Goal: Task Accomplishment & Management: Use online tool/utility

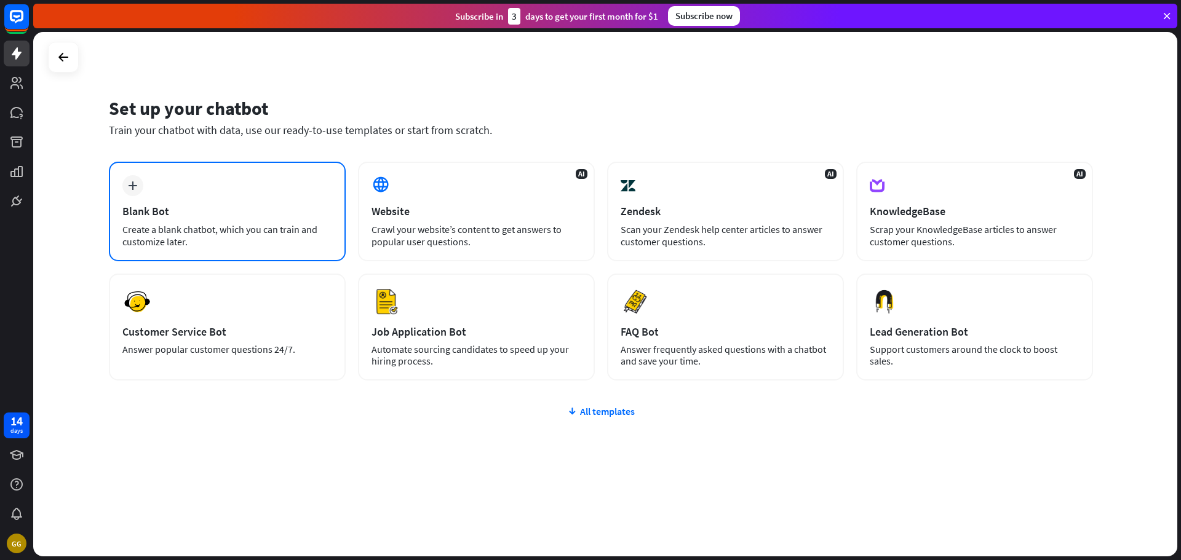
click at [252, 200] on div "plus Blank Bot Create a blank chatbot, which you can train and customize later." at bounding box center [227, 212] width 237 height 100
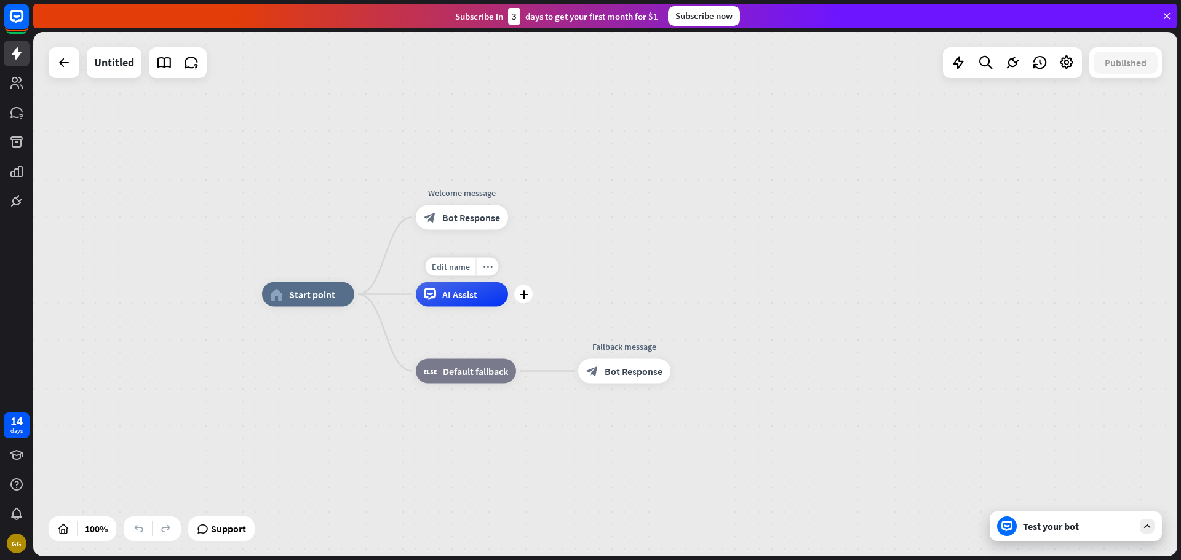
click at [469, 300] on span "AI Assist" at bounding box center [459, 295] width 35 height 12
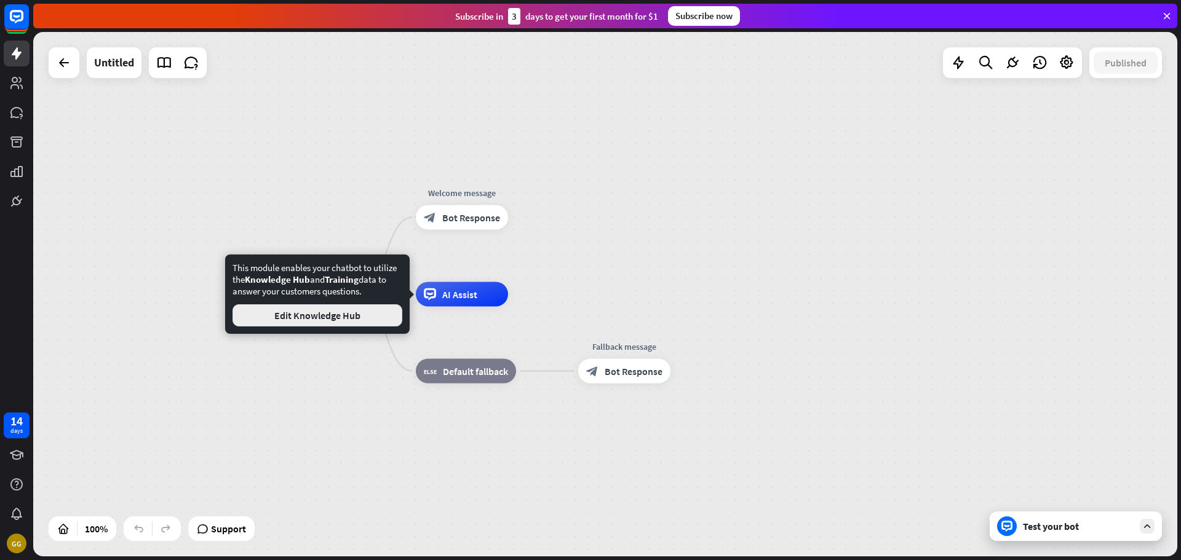
click at [344, 320] on button "Edit Knowledge Hub" at bounding box center [318, 316] width 170 height 22
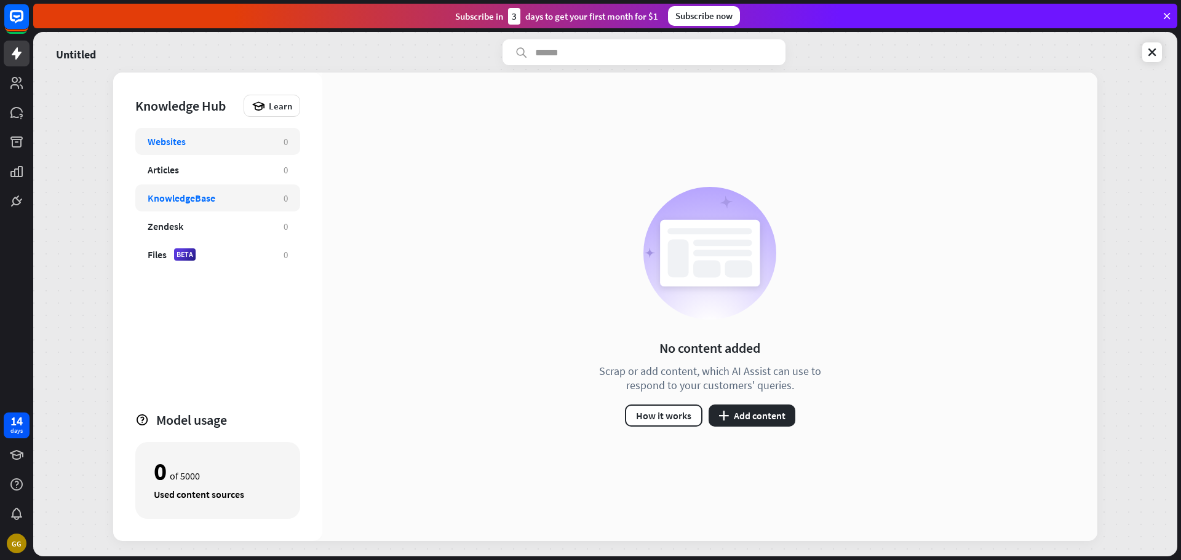
click at [232, 198] on div "KnowledgeBase" at bounding box center [210, 198] width 124 height 12
click at [233, 170] on div "Articles" at bounding box center [210, 170] width 124 height 12
click at [244, 197] on div "KnowledgeBase" at bounding box center [210, 198] width 124 height 12
click at [759, 404] on div "No content added Scrap or add content, which AI Assist can use to respond to yo…" at bounding box center [710, 307] width 252 height 240
click at [760, 413] on button "plus Add content" at bounding box center [752, 416] width 87 height 22
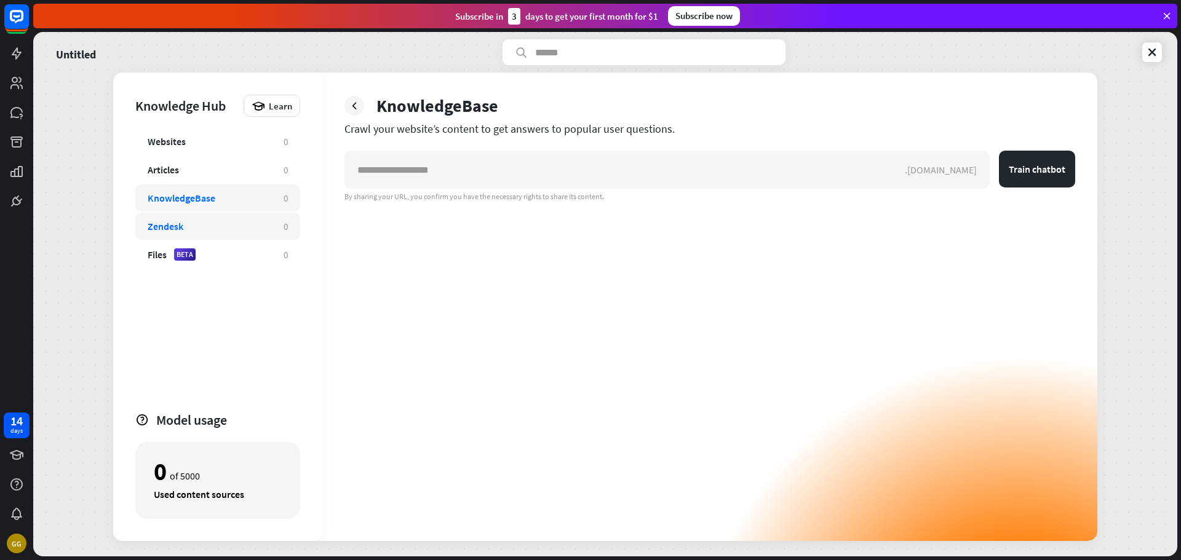
click at [276, 237] on div "Zendesk 0" at bounding box center [217, 226] width 165 height 27
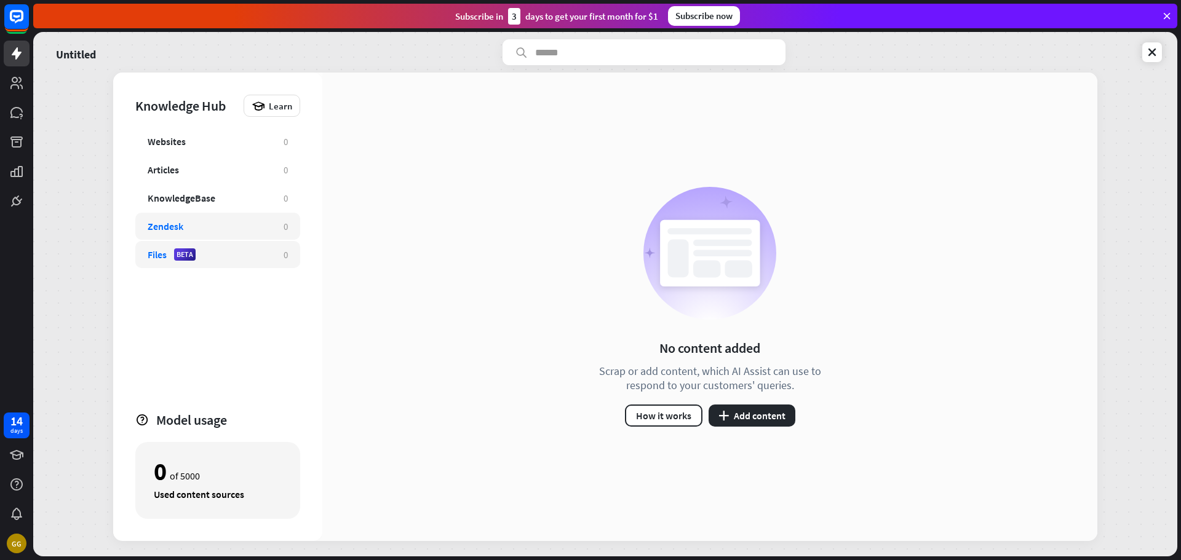
click at [273, 258] on div "Files BETA 0" at bounding box center [217, 254] width 165 height 27
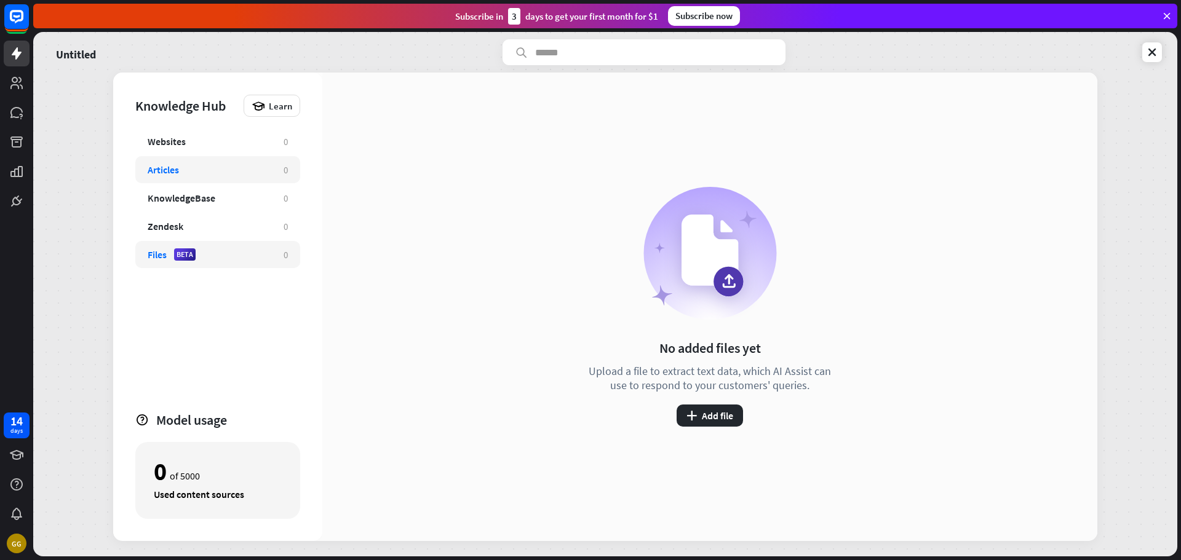
click at [249, 165] on div "Articles" at bounding box center [210, 170] width 124 height 12
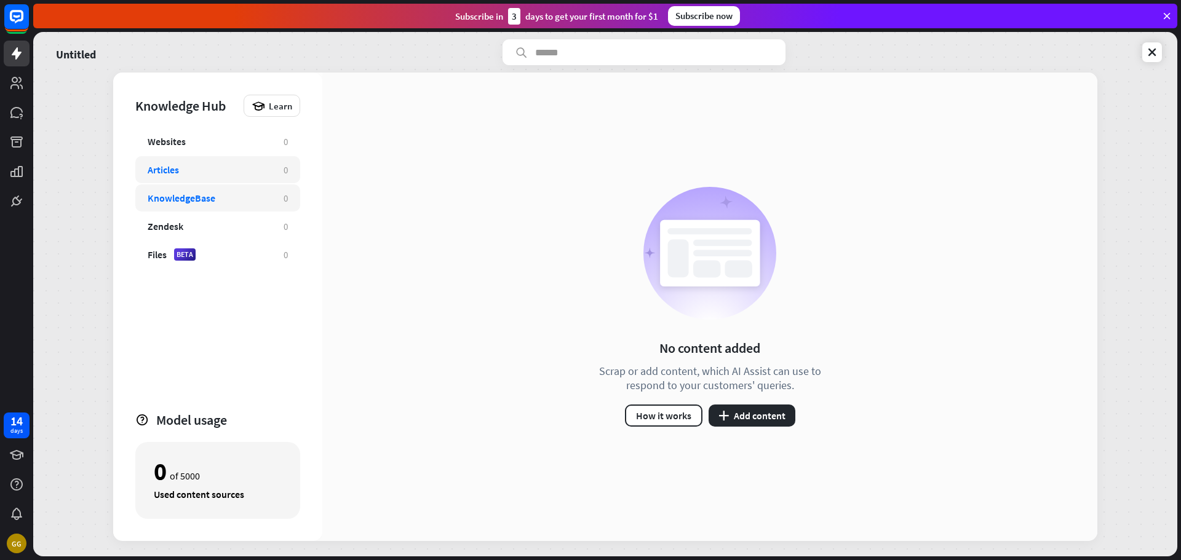
click at [251, 189] on div "KnowledgeBase 0" at bounding box center [217, 198] width 165 height 27
click at [756, 418] on button "plus Add content" at bounding box center [752, 416] width 87 height 22
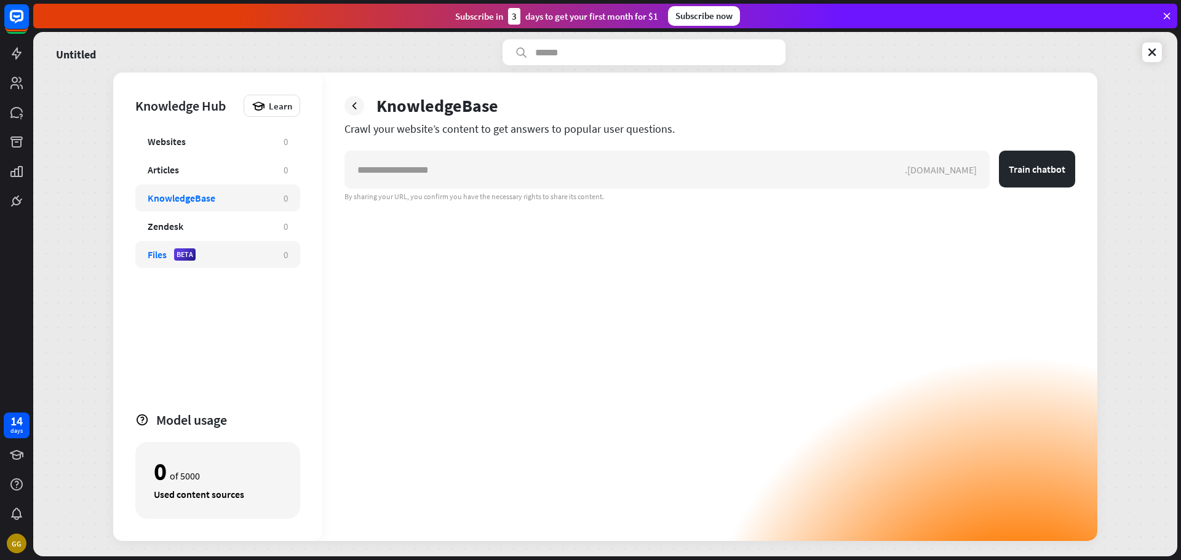
click at [215, 248] on div "Files BETA 0" at bounding box center [217, 254] width 165 height 27
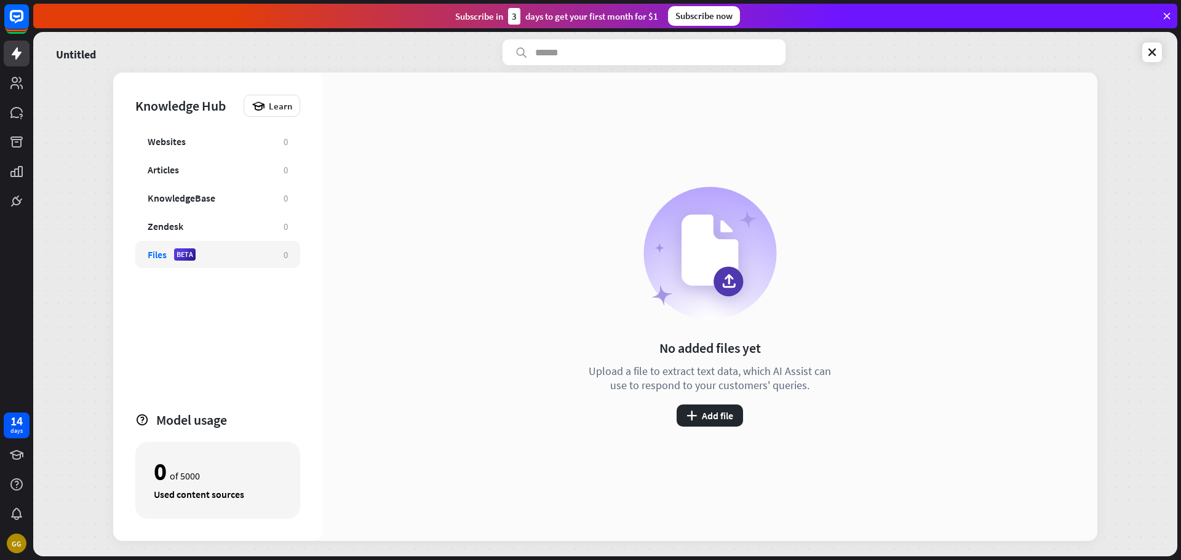
click at [710, 402] on div "No added files yet Upload a file to extract text data, which AI Assist can use …" at bounding box center [710, 307] width 252 height 240
click at [711, 411] on button "plus Add file" at bounding box center [710, 416] width 66 height 22
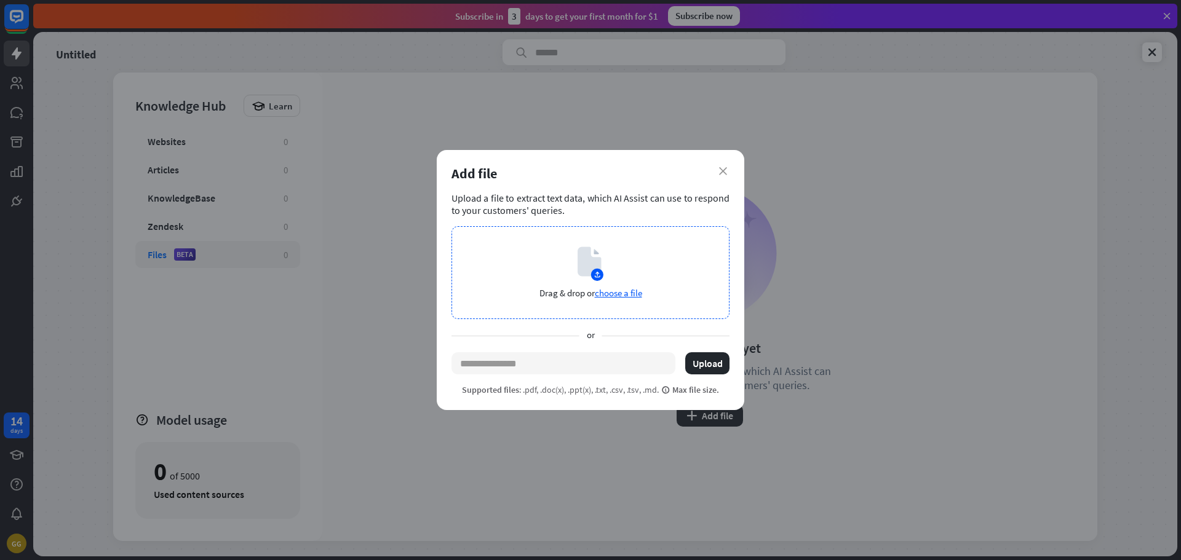
click at [630, 295] on span "choose a file" at bounding box center [618, 293] width 47 height 12
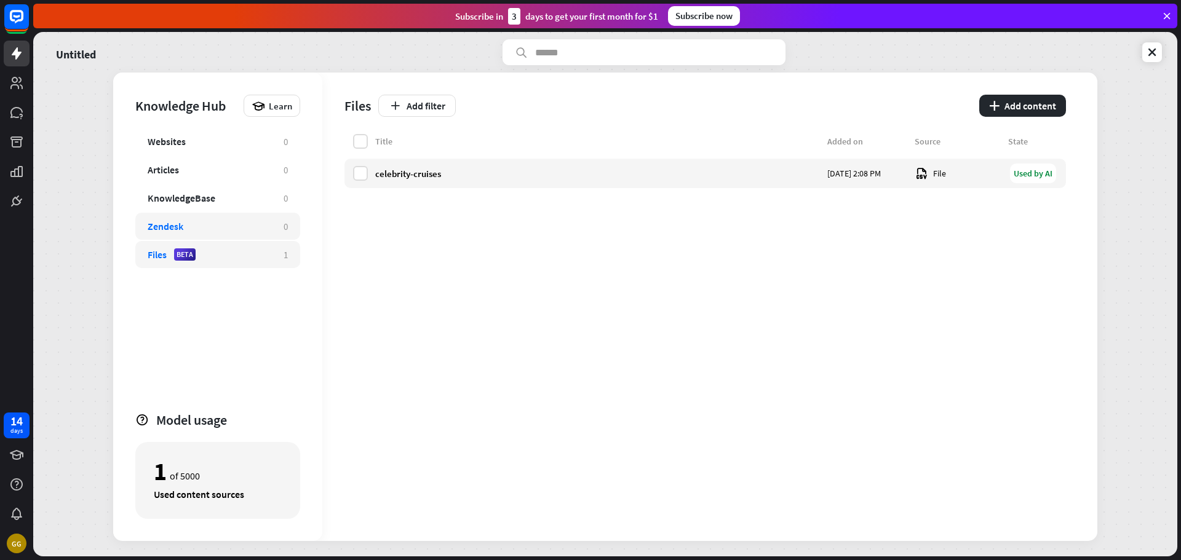
click at [210, 228] on div "Zendesk" at bounding box center [210, 226] width 124 height 12
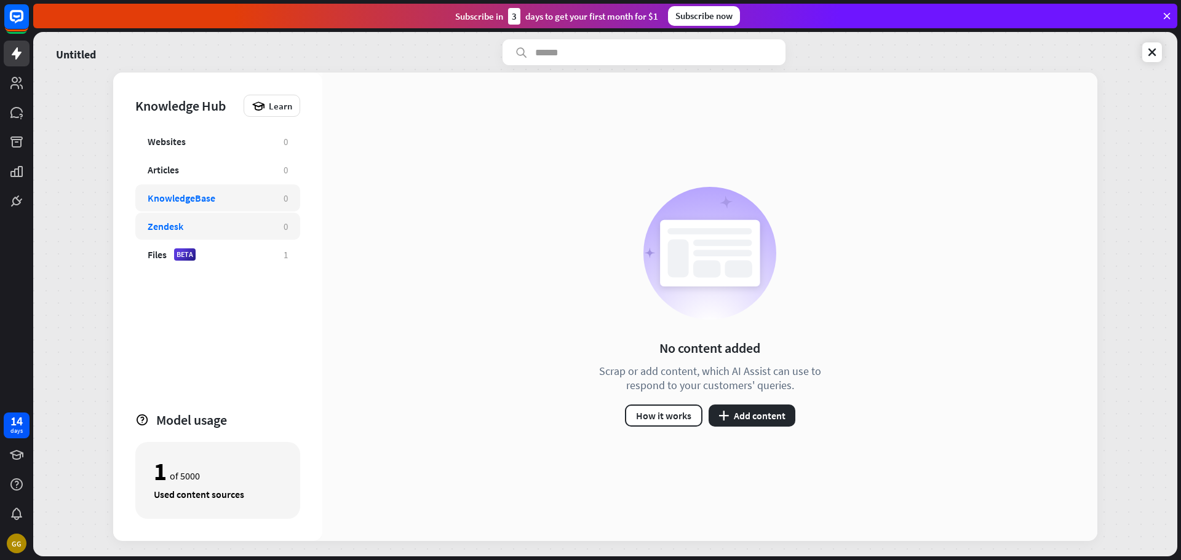
click at [225, 202] on div "KnowledgeBase" at bounding box center [210, 198] width 124 height 12
click at [1149, 52] on icon at bounding box center [1152, 52] width 12 height 12
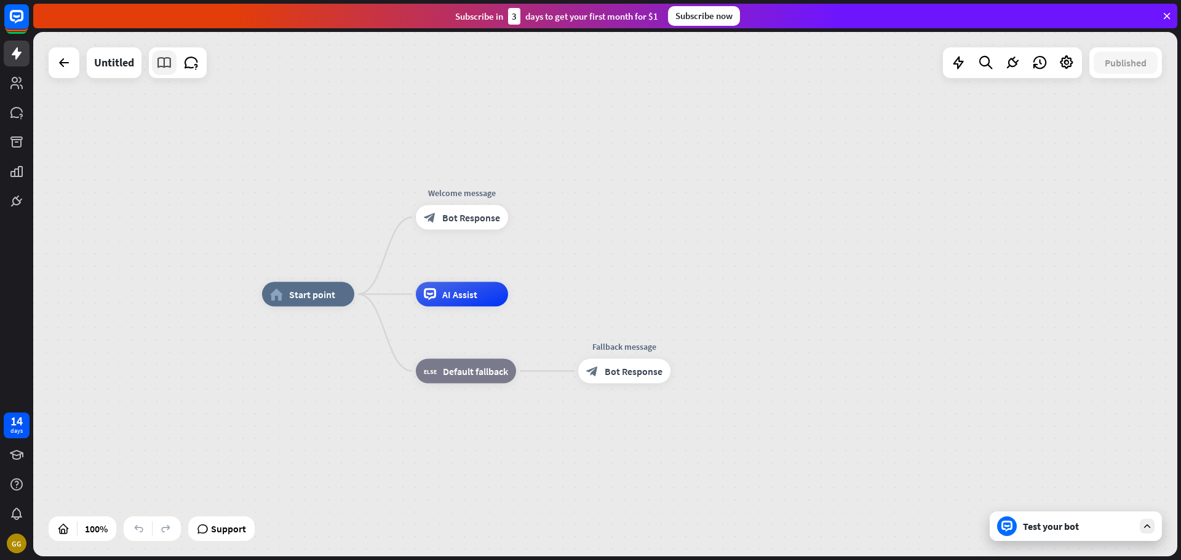
click at [169, 66] on icon at bounding box center [164, 63] width 16 height 16
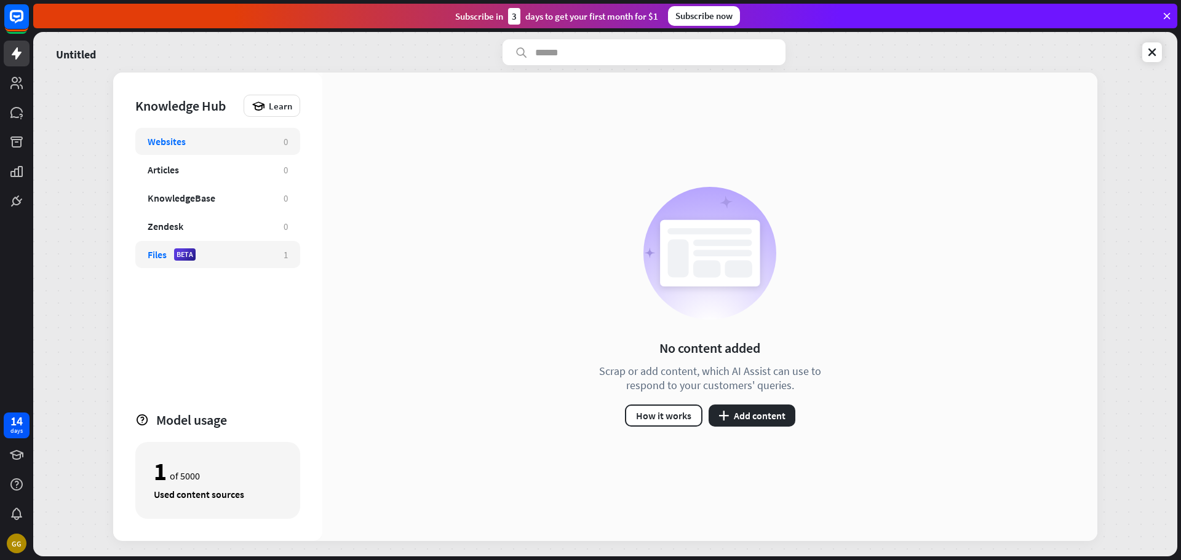
click at [189, 250] on div "BETA" at bounding box center [185, 255] width 22 height 12
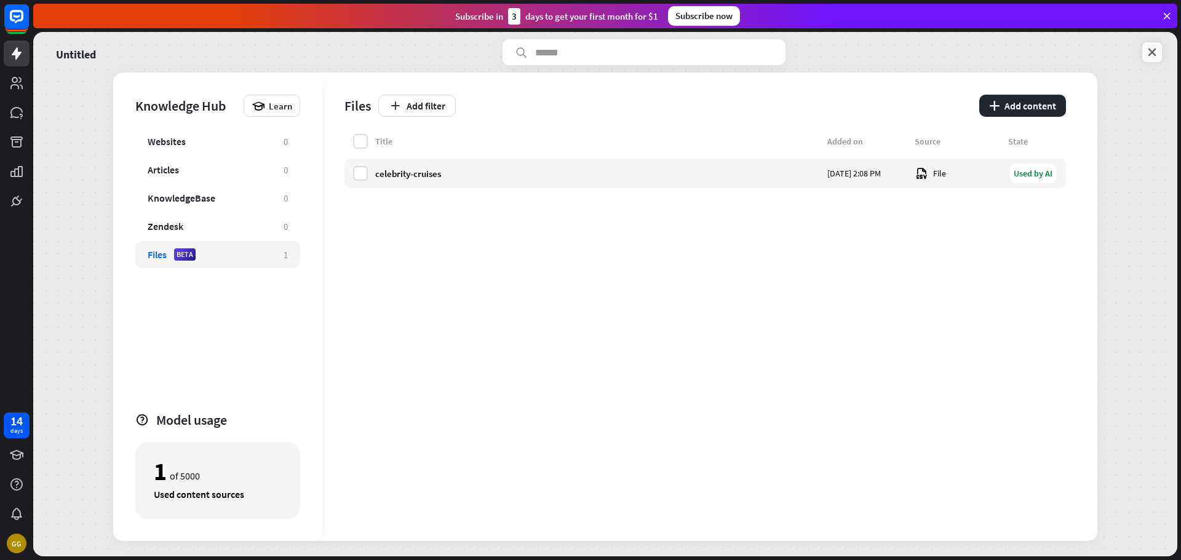
click at [1150, 59] on link at bounding box center [1152, 52] width 20 height 20
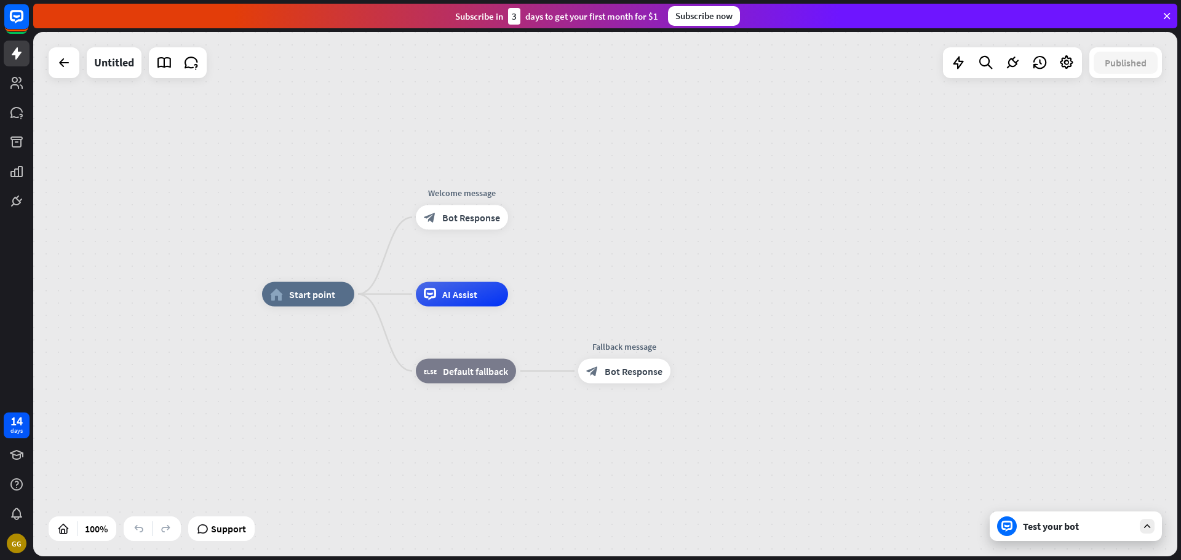
click at [1026, 522] on div "Test your bot" at bounding box center [1078, 526] width 111 height 12
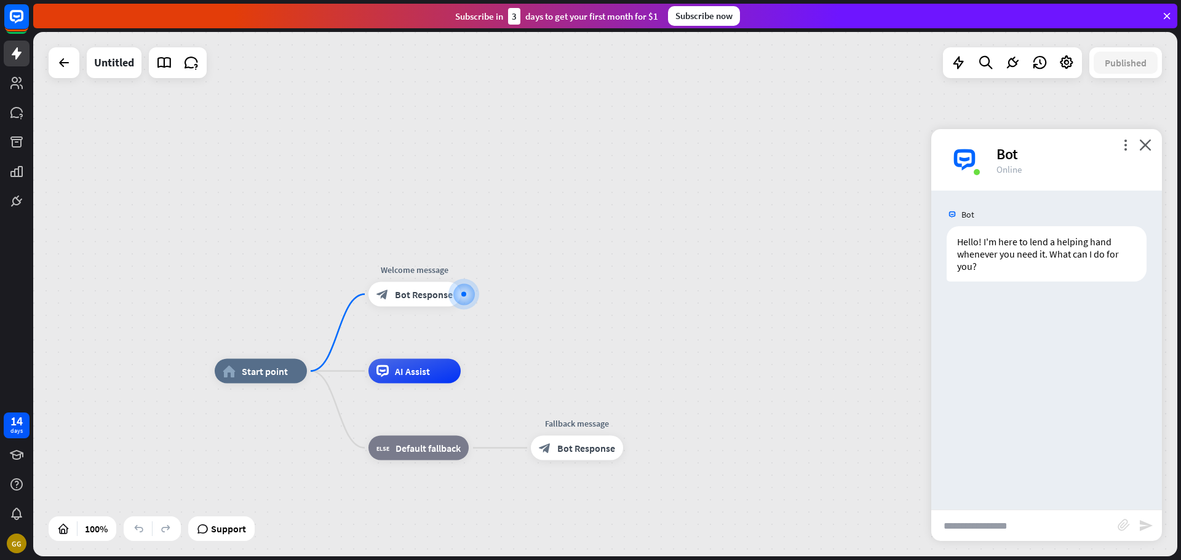
click at [1015, 523] on input "text" at bounding box center [1024, 526] width 186 height 31
type input "**********"
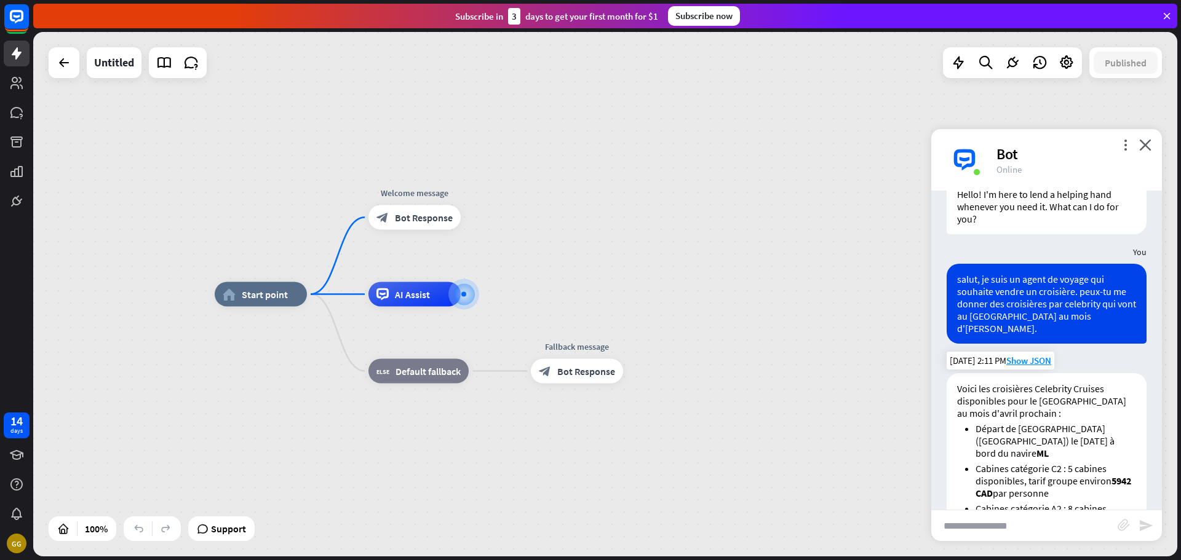
scroll to position [160, 0]
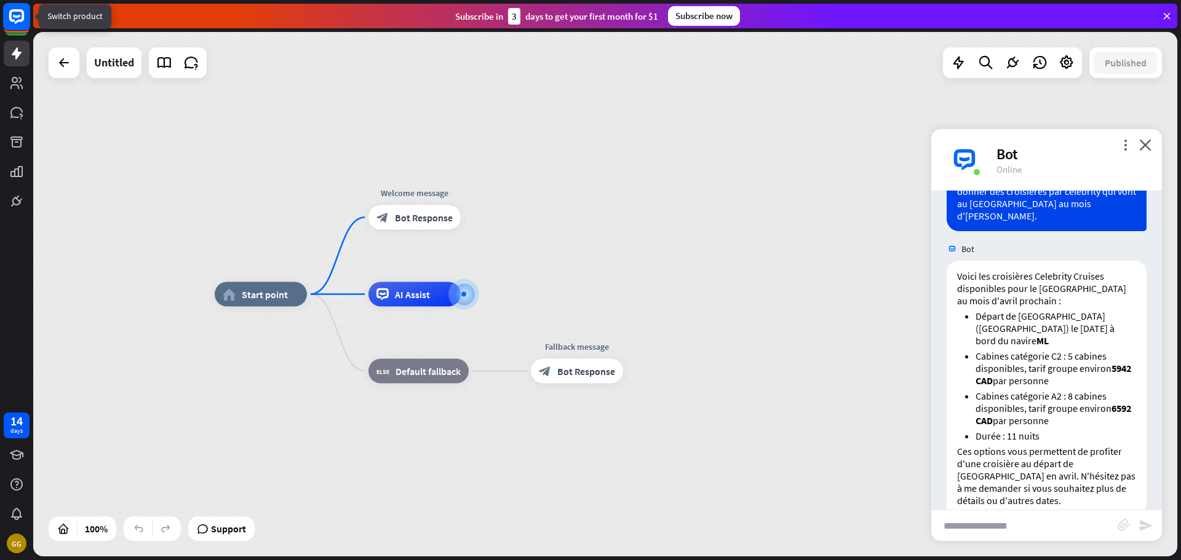
click at [18, 27] on rect at bounding box center [16, 16] width 27 height 27
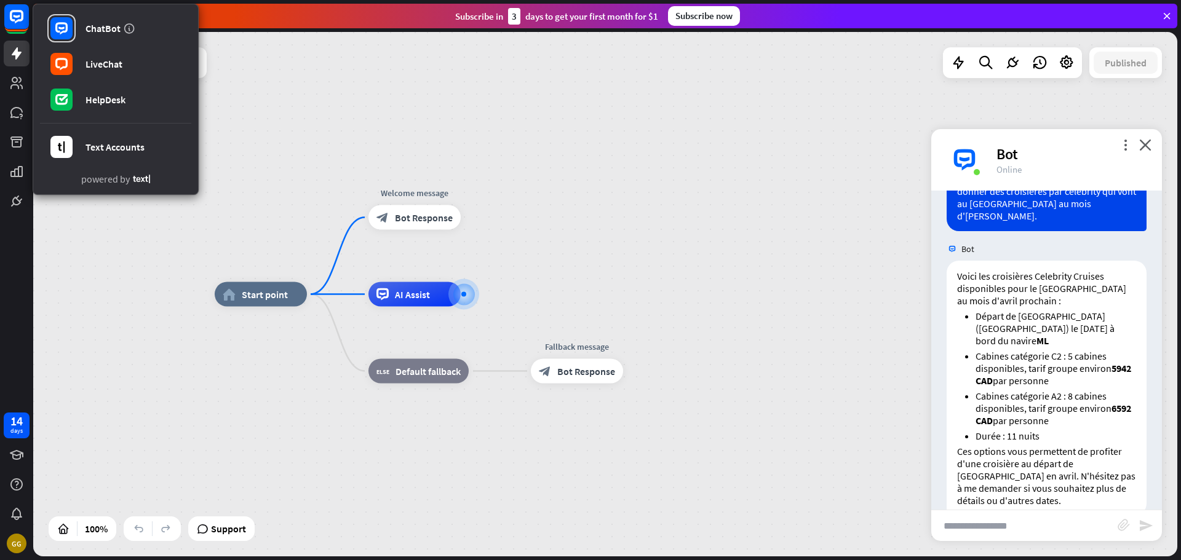
click at [475, 440] on div "home_2 Start point Welcome message block_bot_response Bot Response AI Assist bl…" at bounding box center [787, 557] width 1144 height 525
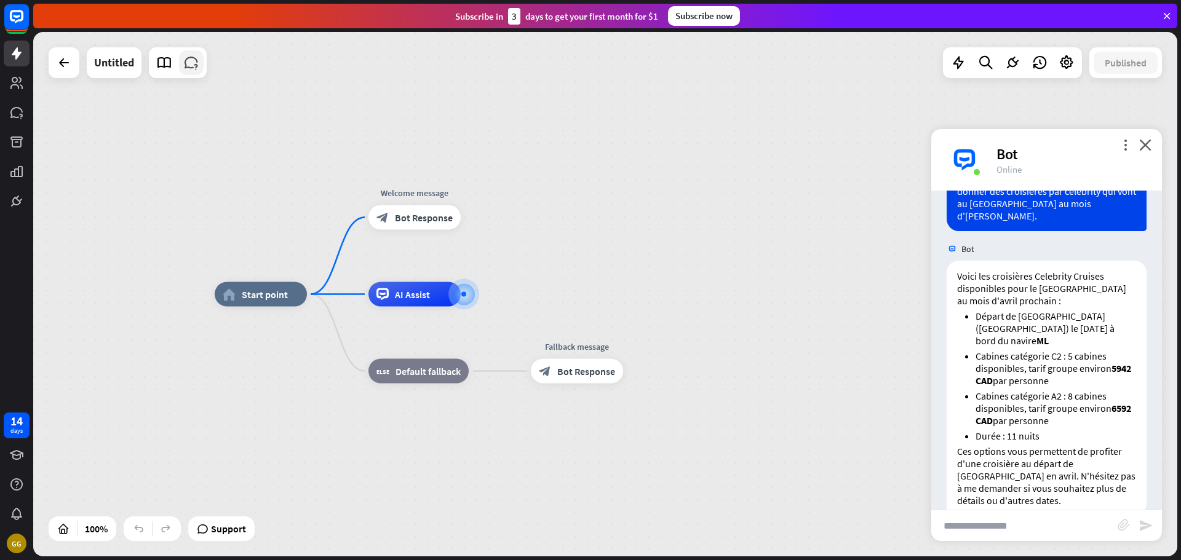
click at [192, 66] on icon at bounding box center [191, 63] width 16 height 16
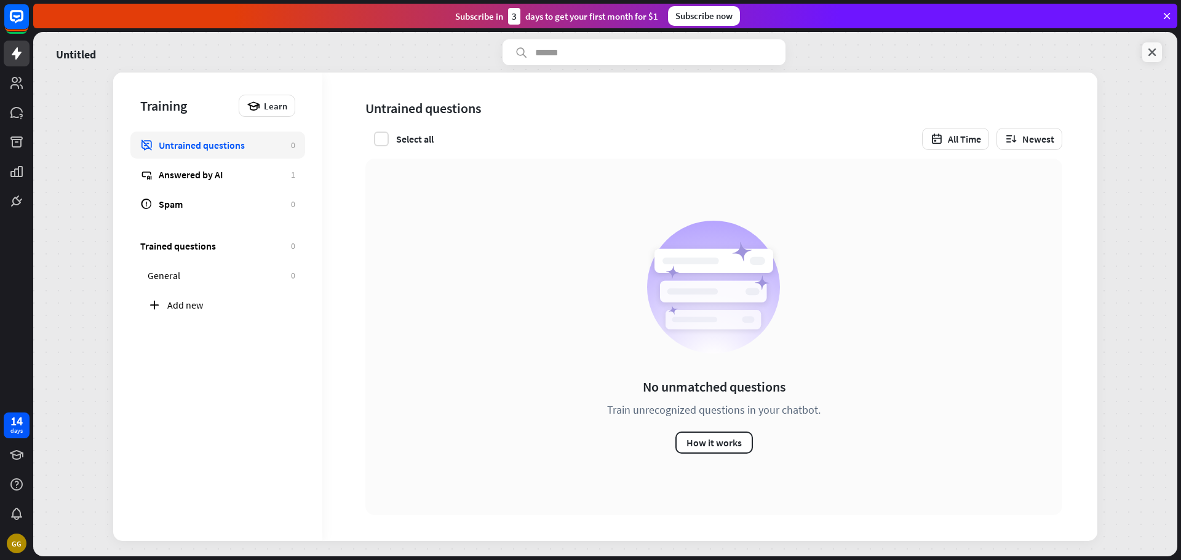
click at [1156, 54] on icon at bounding box center [1152, 52] width 12 height 12
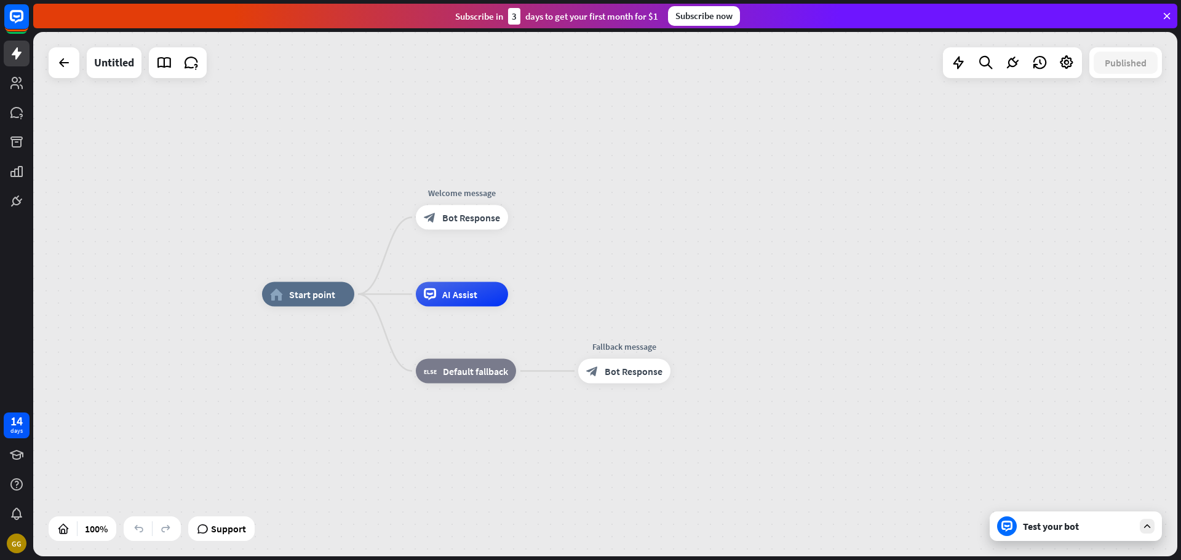
click at [1024, 527] on div "Test your bot" at bounding box center [1078, 526] width 111 height 12
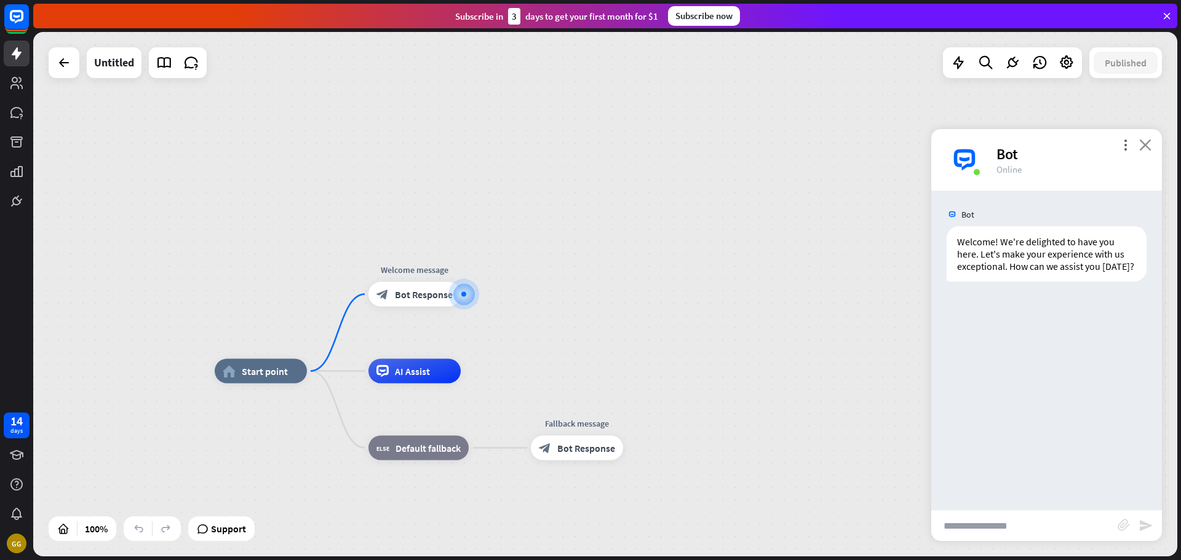
click at [1150, 146] on icon "close" at bounding box center [1145, 145] width 12 height 12
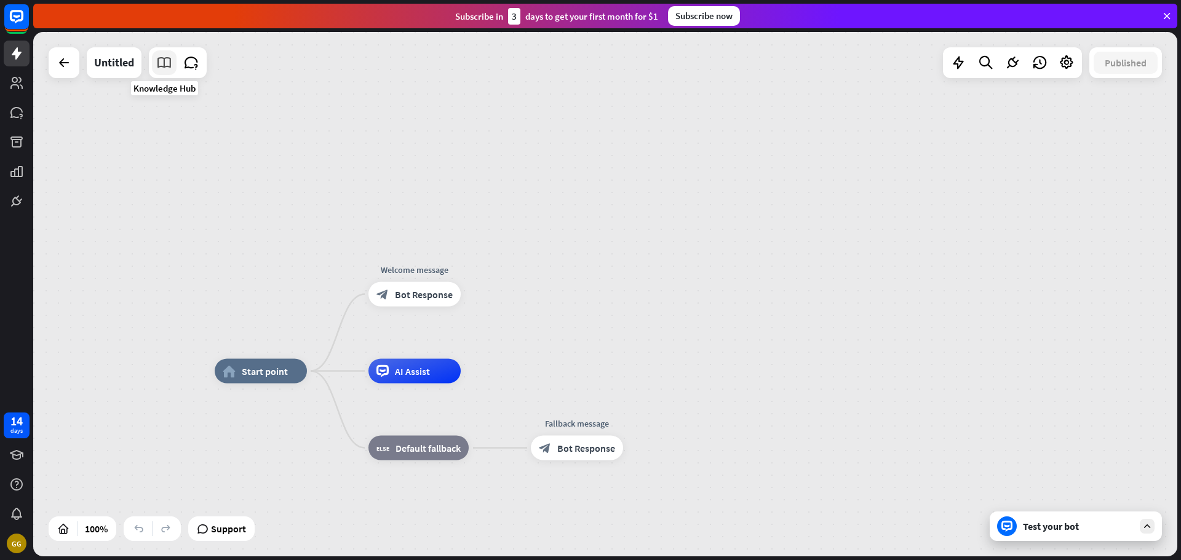
click at [170, 72] on link at bounding box center [164, 62] width 25 height 25
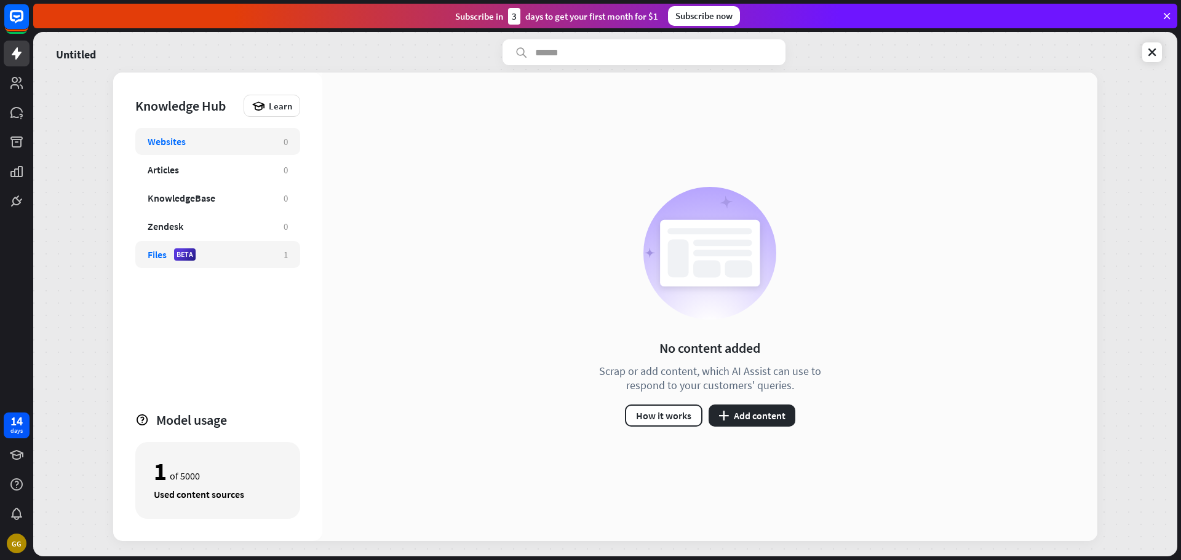
click at [204, 260] on div "Files BETA" at bounding box center [210, 255] width 124 height 12
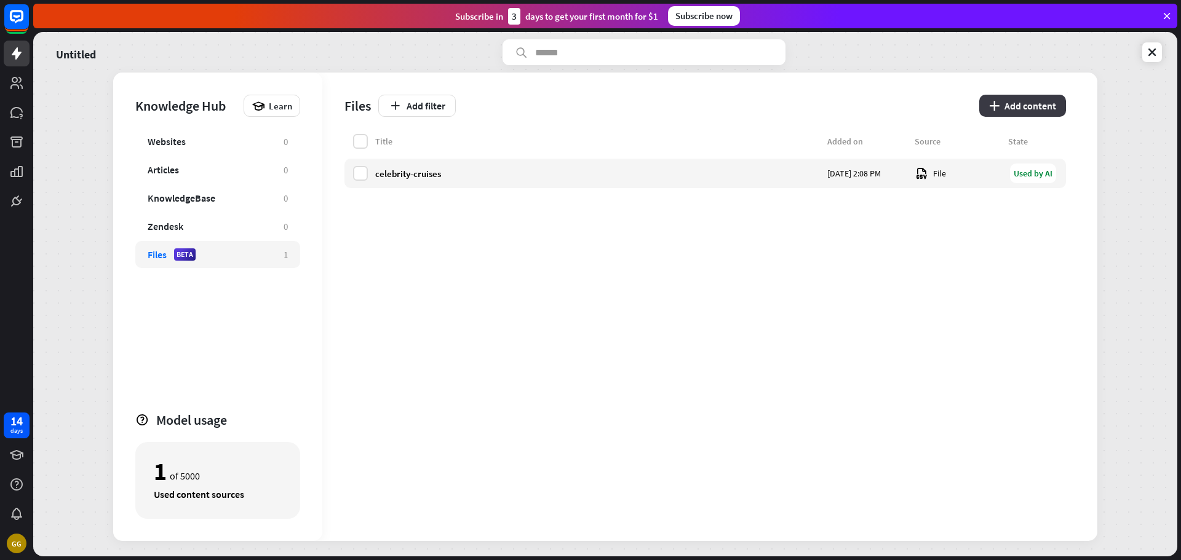
click at [1051, 110] on button "plus Add content" at bounding box center [1022, 106] width 87 height 22
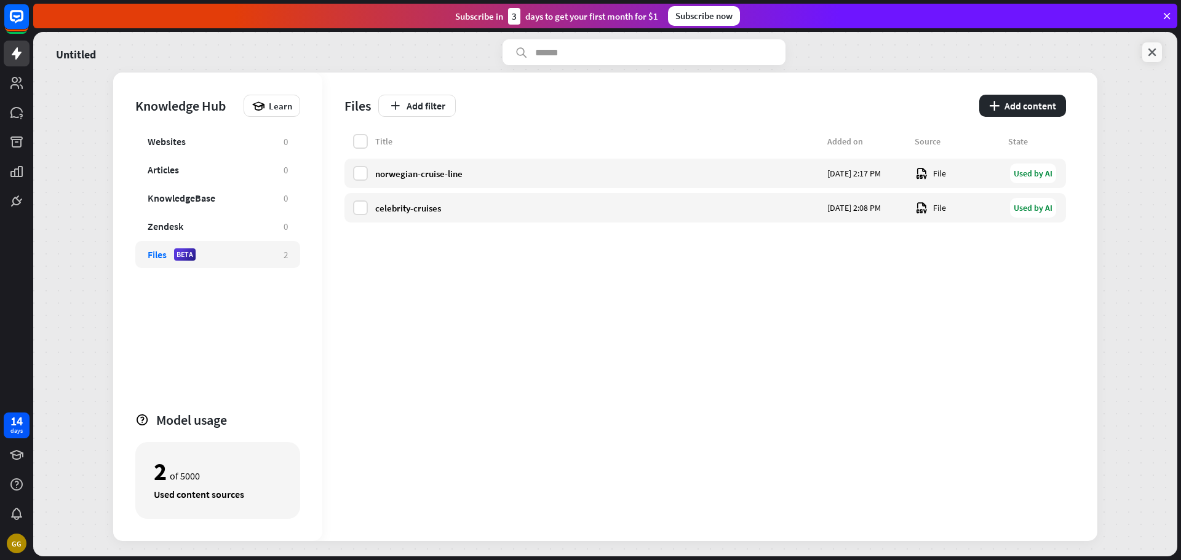
click at [1156, 50] on icon at bounding box center [1152, 52] width 12 height 12
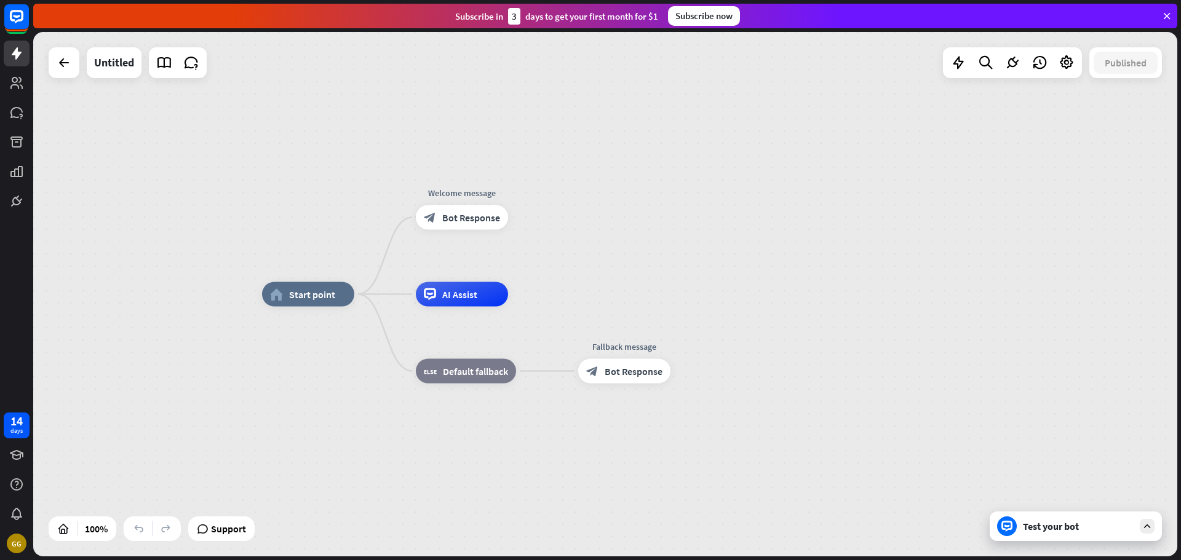
click at [1080, 525] on div "Test your bot" at bounding box center [1078, 526] width 111 height 12
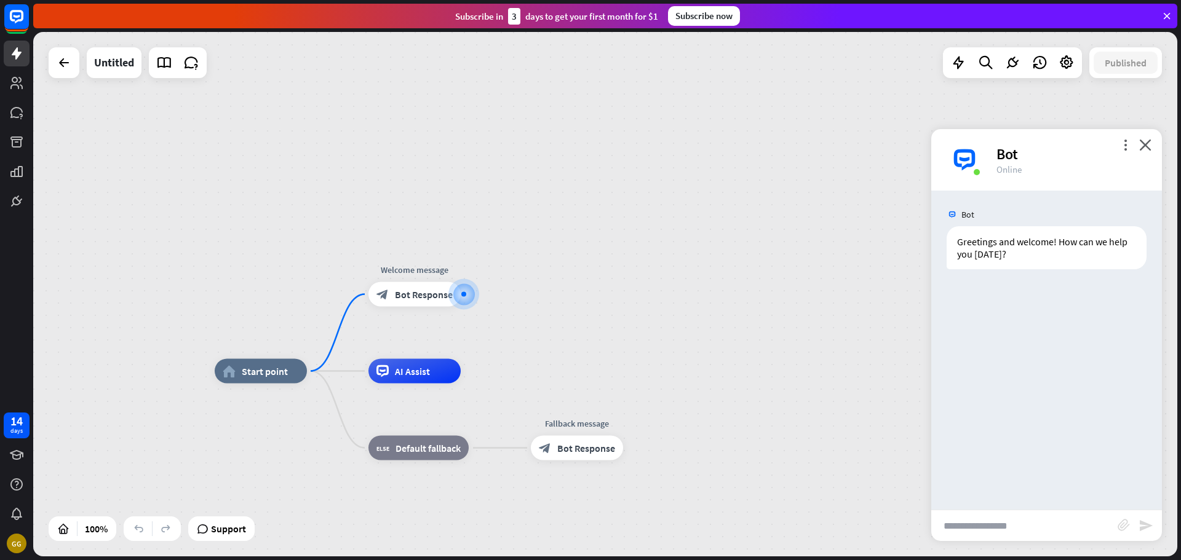
click at [1034, 522] on input "text" at bounding box center [1024, 526] width 186 height 31
type input "**********"
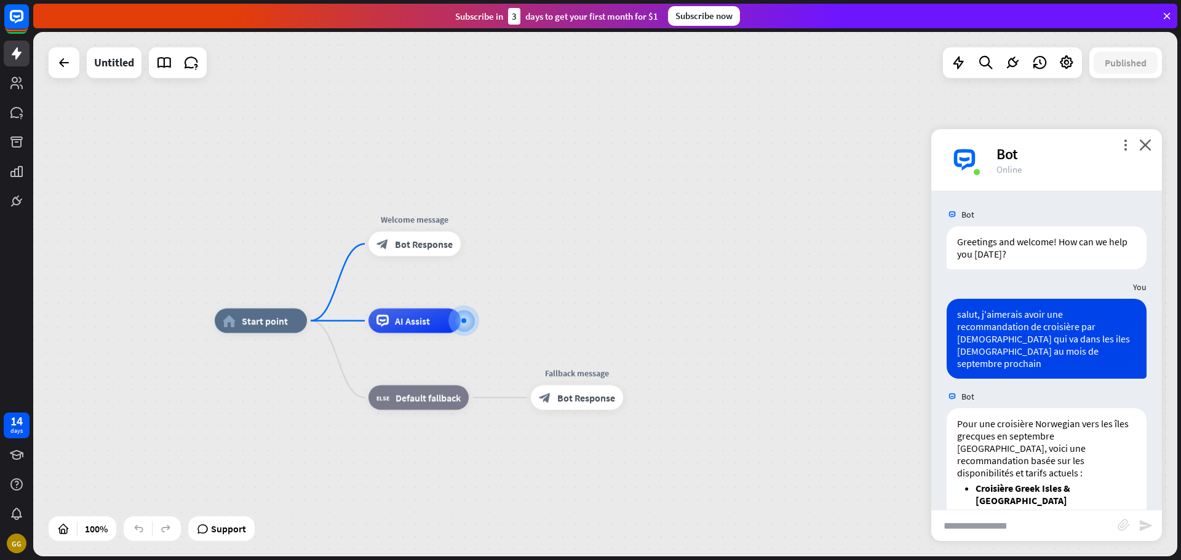
scroll to position [181, 0]
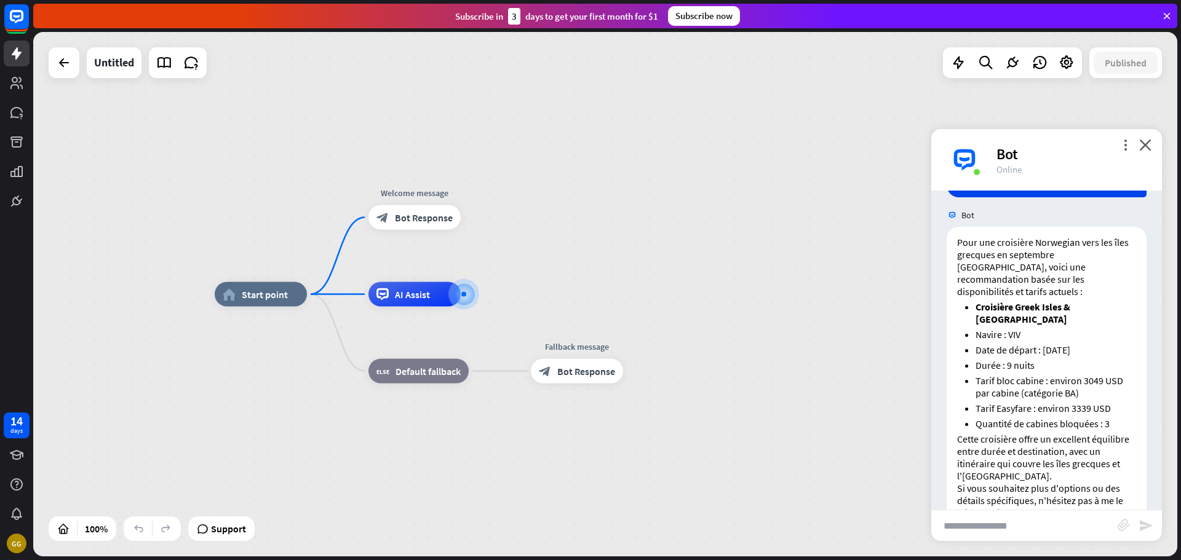
click at [1037, 535] on input "text" at bounding box center [1024, 526] width 186 height 31
type input "**********"
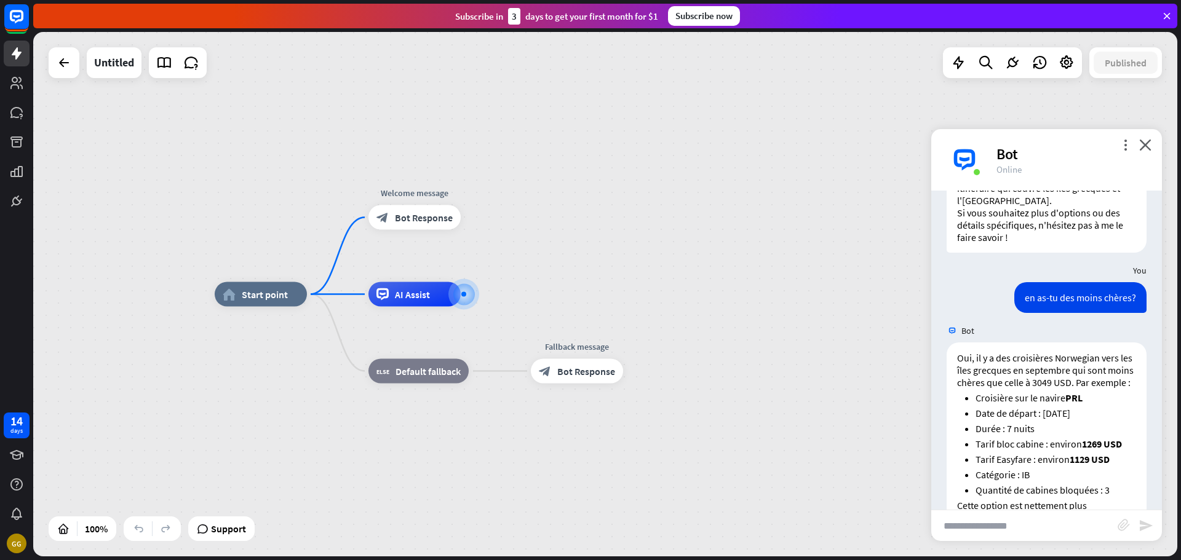
scroll to position [536, 0]
